Goal: Navigation & Orientation: Find specific page/section

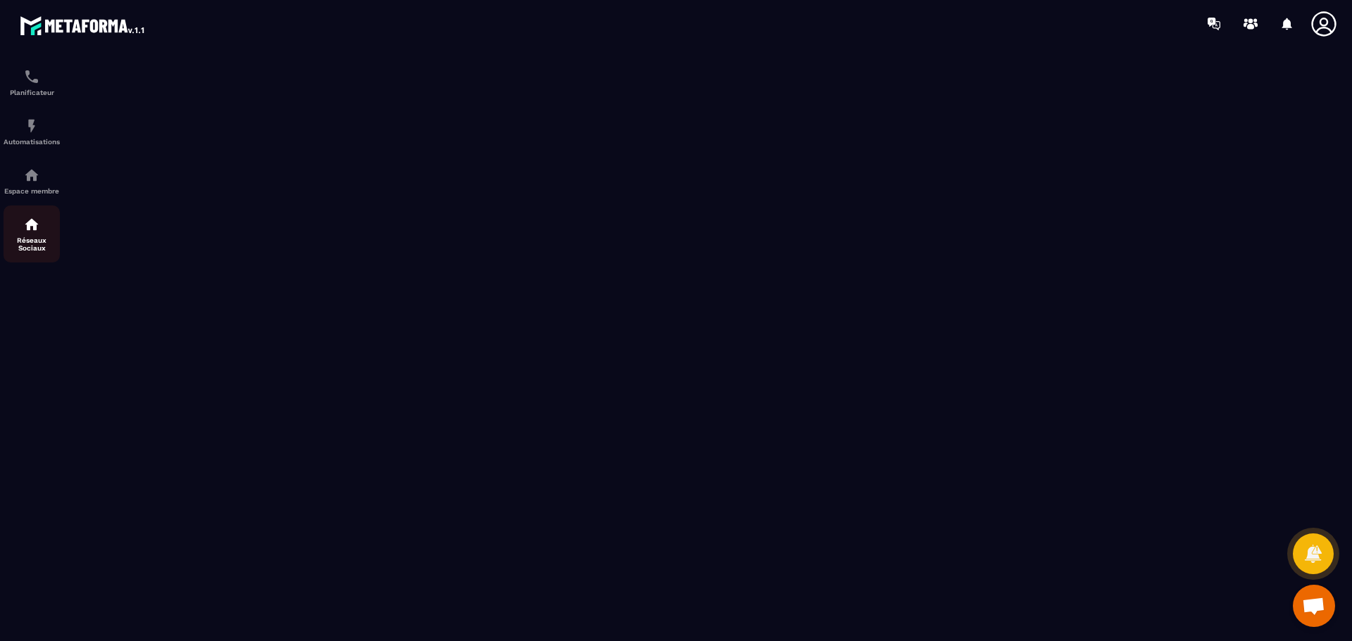
click at [31, 230] on img at bounding box center [31, 224] width 17 height 17
click at [30, 125] on img at bounding box center [31, 126] width 17 height 17
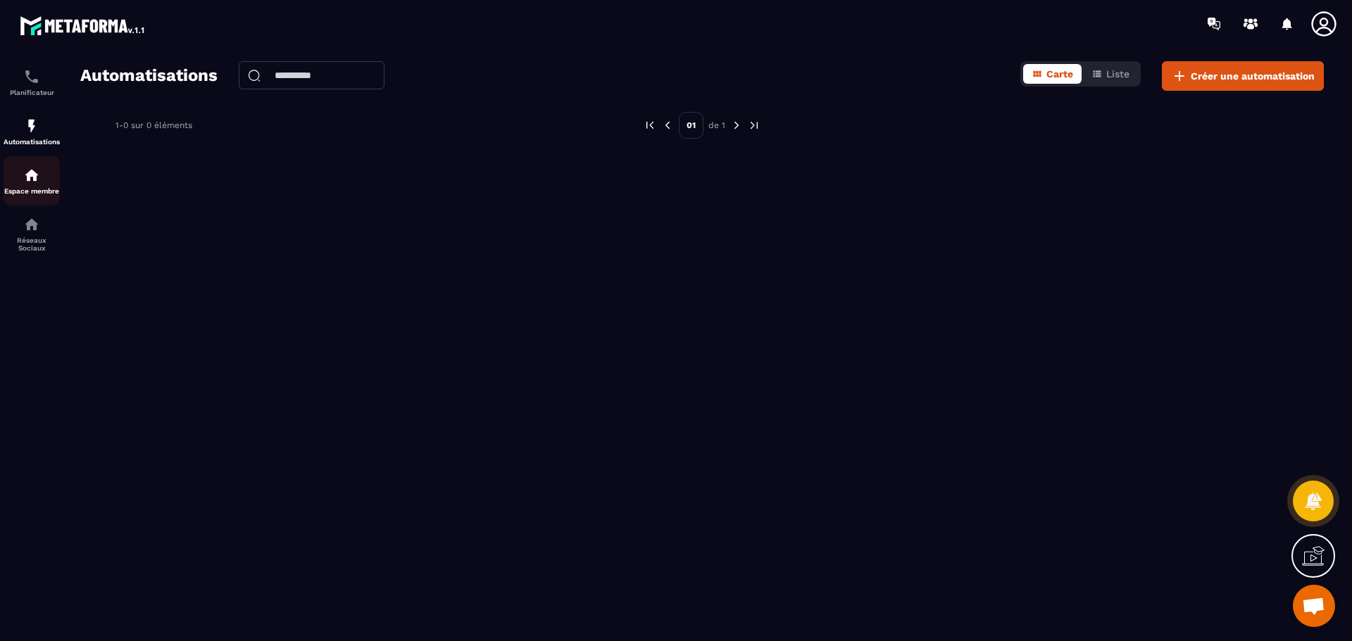
click at [33, 188] on p "Espace membre" at bounding box center [32, 191] width 56 height 8
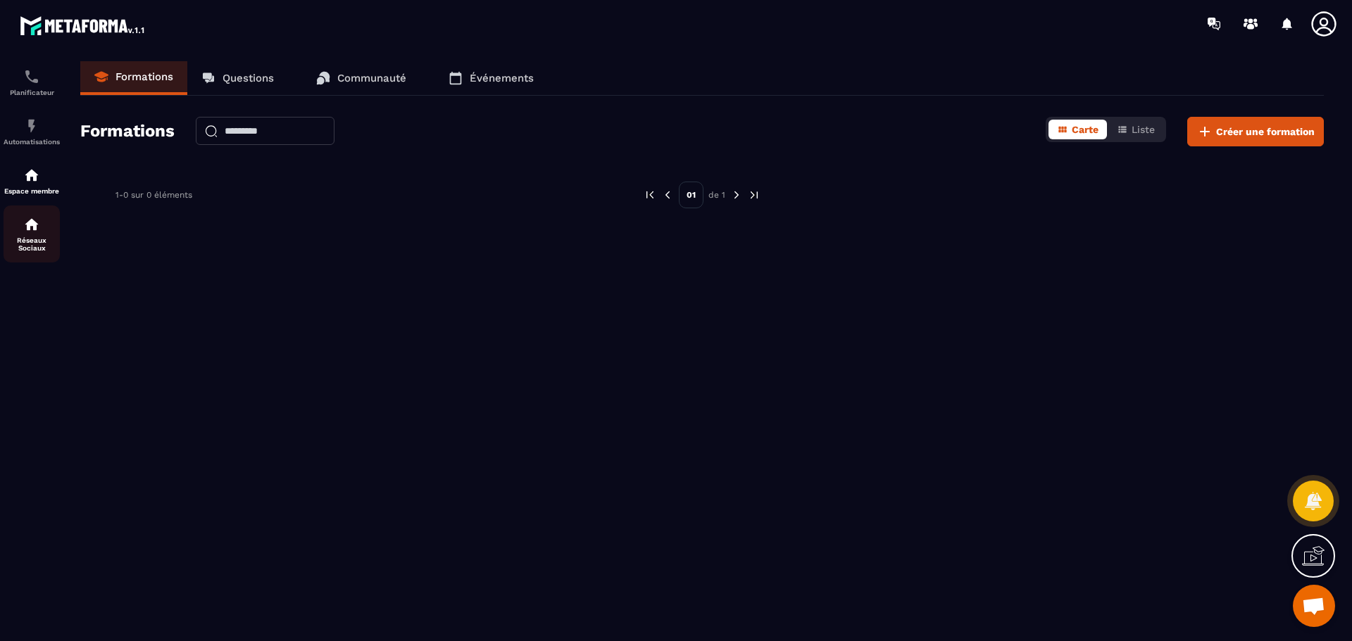
click at [30, 243] on p "Réseaux Sociaux" at bounding box center [32, 244] width 56 height 15
